Goal: Task Accomplishment & Management: Manage account settings

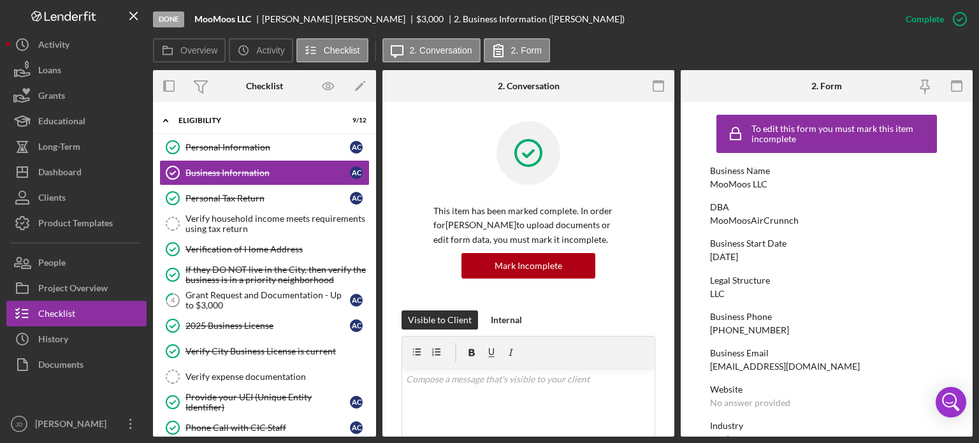
scroll to position [28, 0]
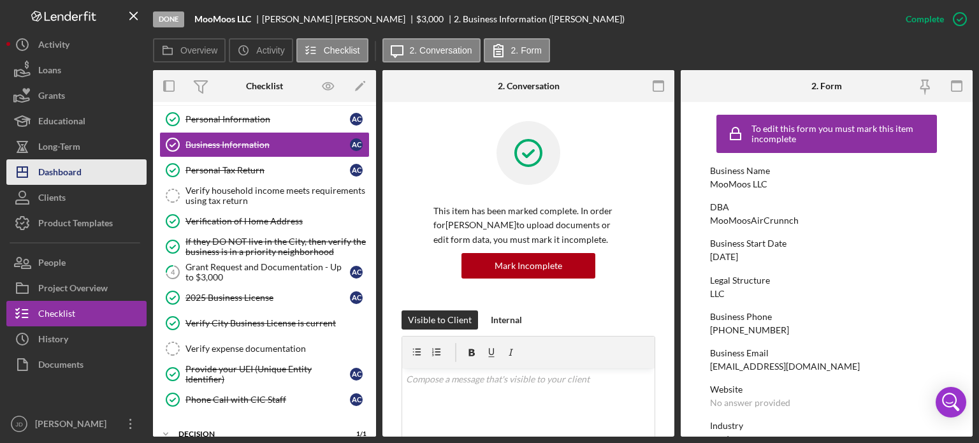
click at [51, 170] on div "Dashboard" at bounding box center [59, 173] width 43 height 29
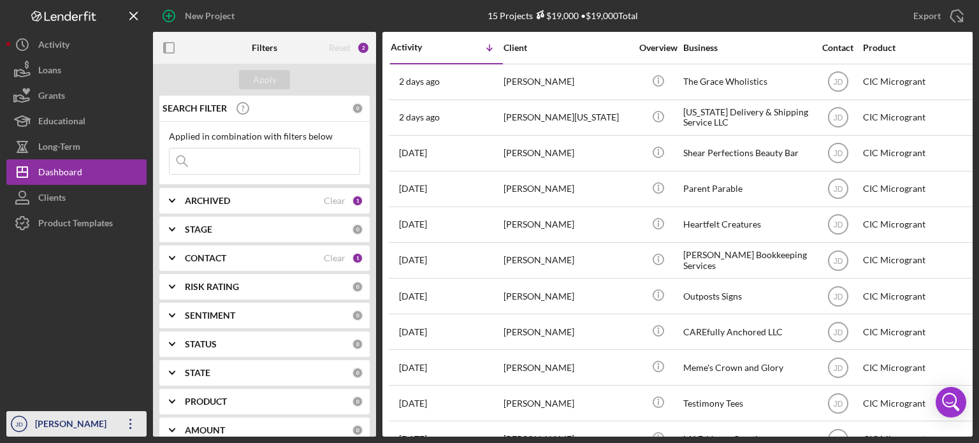
click at [126, 428] on icon "Icon/Overflow" at bounding box center [131, 424] width 32 height 32
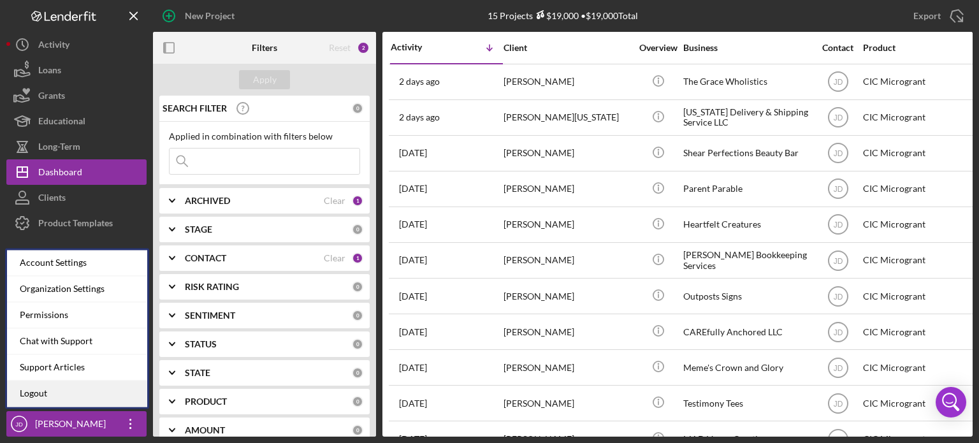
click at [74, 393] on link "Logout" at bounding box center [77, 393] width 140 height 26
